Goal: Communication & Community: Answer question/provide support

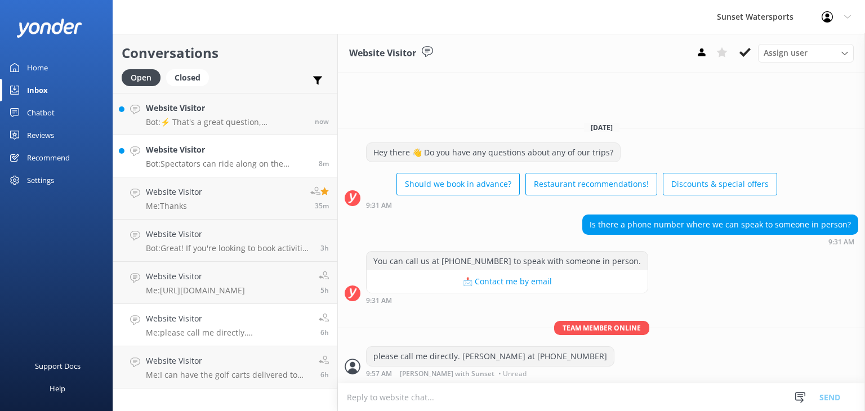
click at [210, 167] on p "Bot: Spectators can ride along on the Parasail Flight boat for $30 per person, …" at bounding box center [228, 164] width 164 height 10
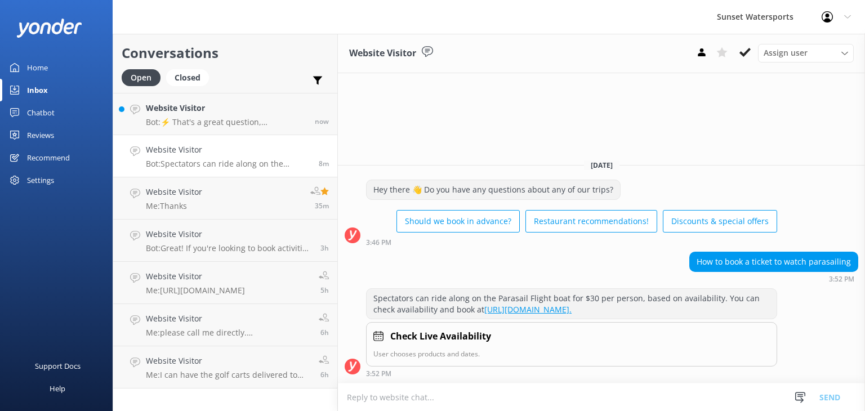
click at [430, 395] on textarea at bounding box center [601, 397] width 527 height 28
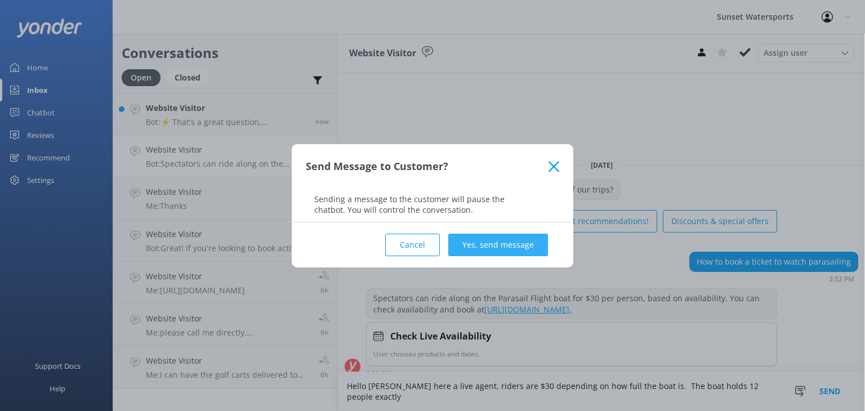
type textarea "Hello [PERSON_NAME] here a live agent, riders are $30 depending on how full the…"
click at [481, 248] on button "Yes, send message" at bounding box center [498, 245] width 100 height 23
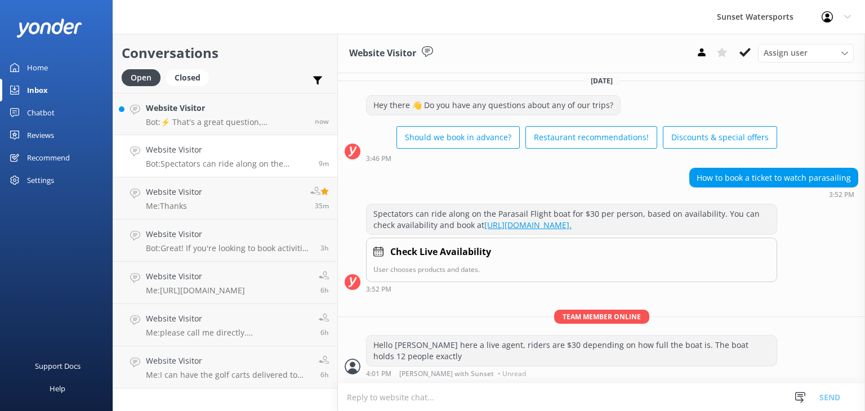
scroll to position [16, 0]
click at [197, 120] on p "Bot: ⚡ That's a great question, unfortunately I do not know the answer. I'm goi…" at bounding box center [226, 122] width 160 height 10
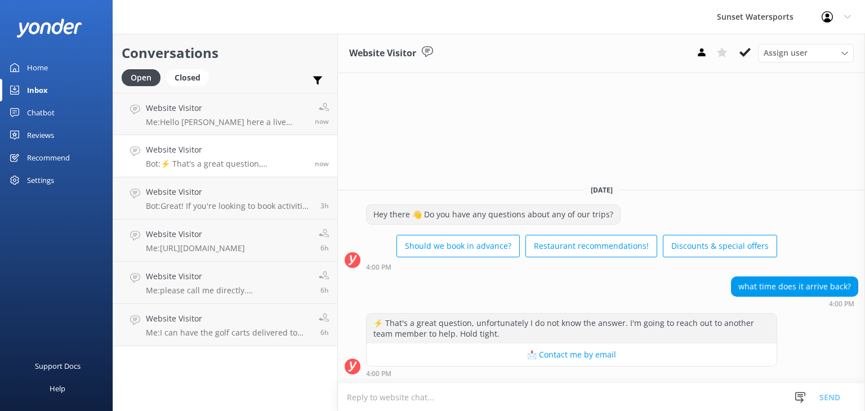
click at [367, 396] on textarea at bounding box center [601, 397] width 527 height 28
type textarea "H"
